Goal: Answer question/provide support

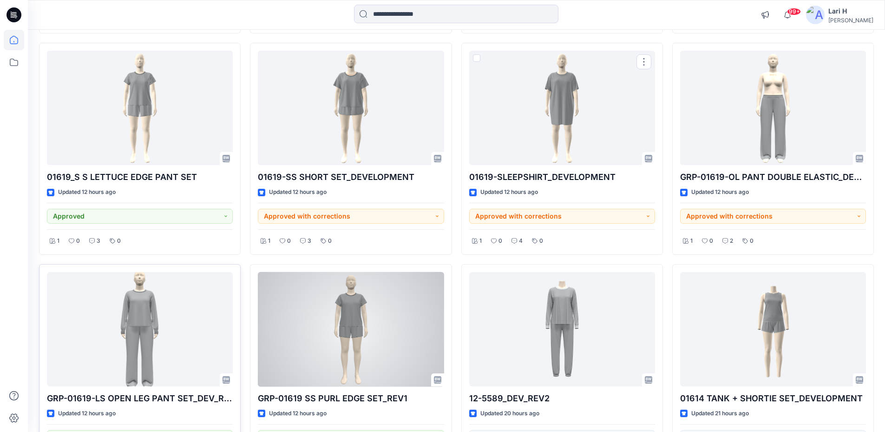
scroll to position [1724, 0]
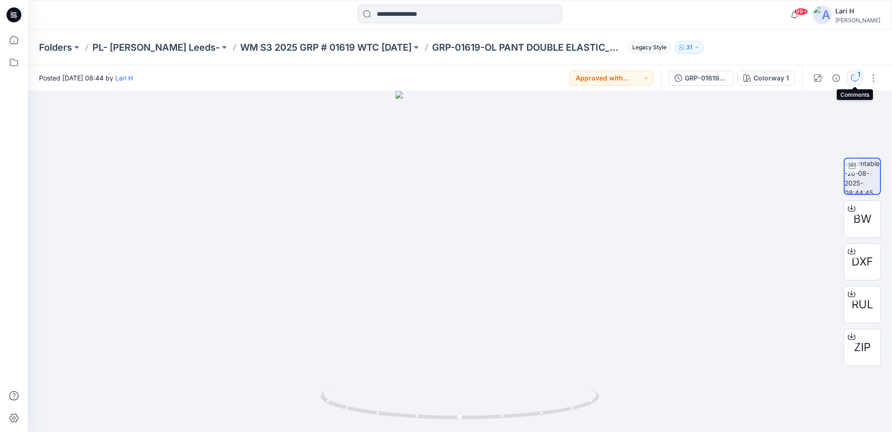
click at [857, 81] on icon "button" at bounding box center [854, 77] width 7 height 7
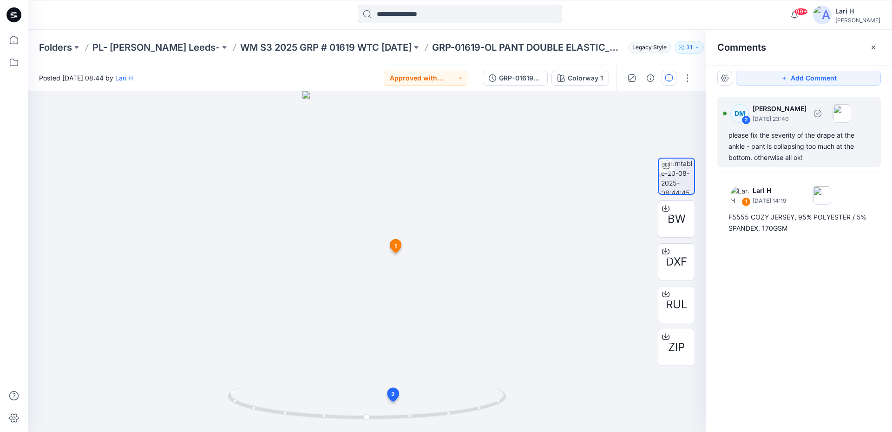
click at [773, 158] on div "please fix the severity of the drape at the ankle - pant is collapsing too much…" at bounding box center [799, 146] width 141 height 33
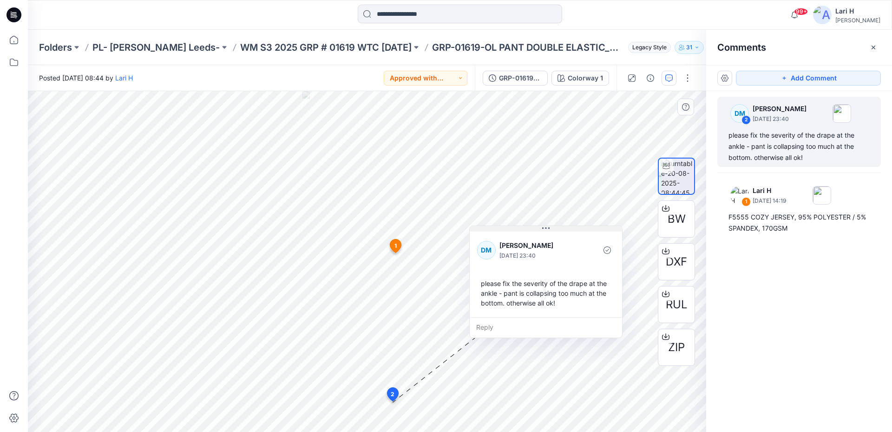
drag, startPoint x: 455, startPoint y: 320, endPoint x: 546, endPoint y: 229, distance: 128.8
click at [546, 229] on icon at bounding box center [545, 227] width 1 height 1
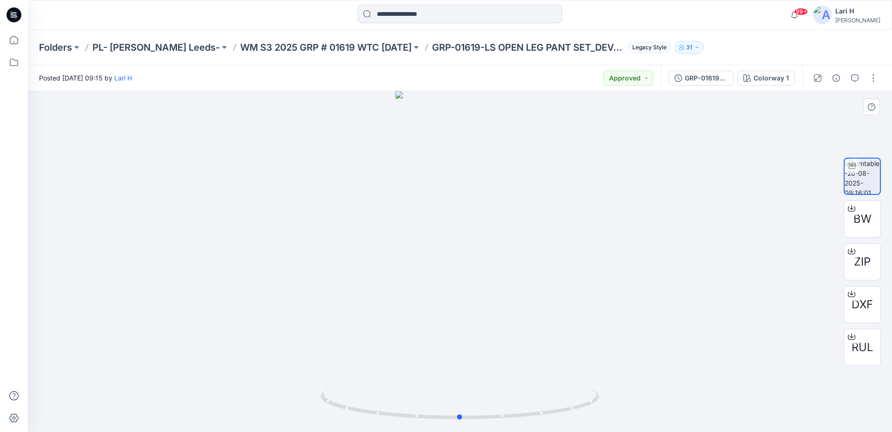
click at [484, 329] on div at bounding box center [460, 261] width 864 height 341
